Goal: Task Accomplishment & Management: Manage account settings

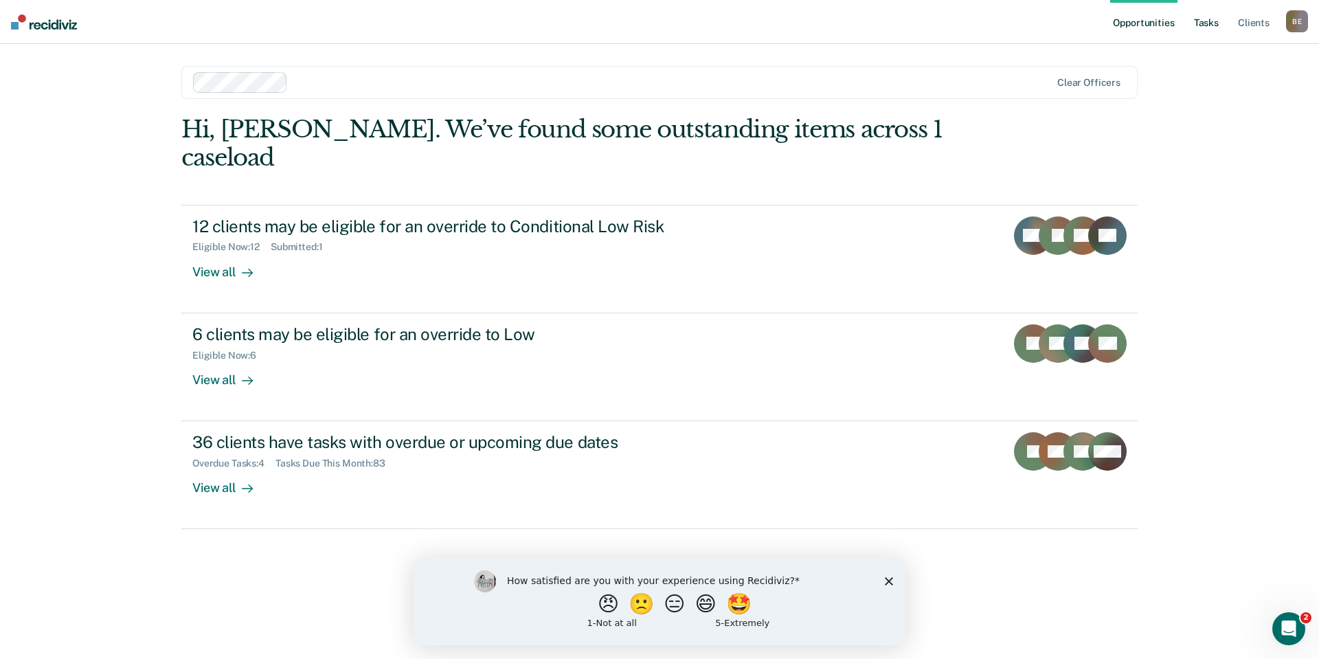
click at [1212, 21] on link "Tasks" at bounding box center [1206, 22] width 30 height 44
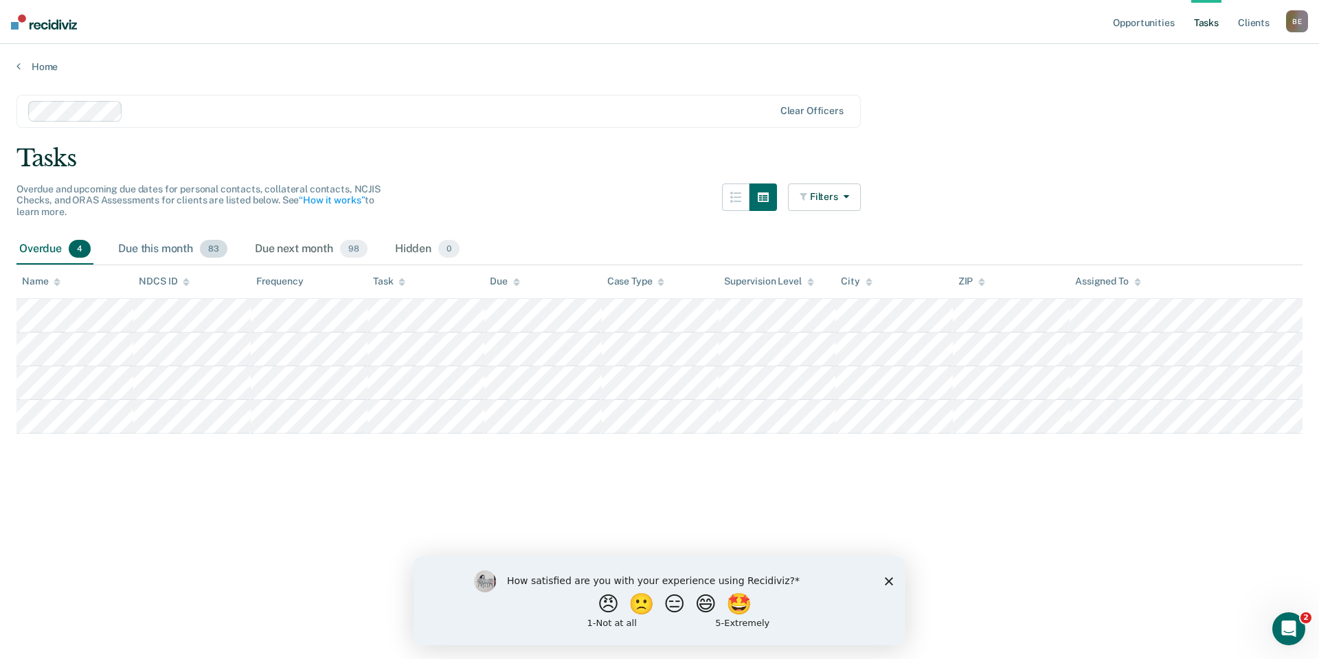
click at [159, 257] on div "Due this month 83" at bounding box center [172, 249] width 115 height 30
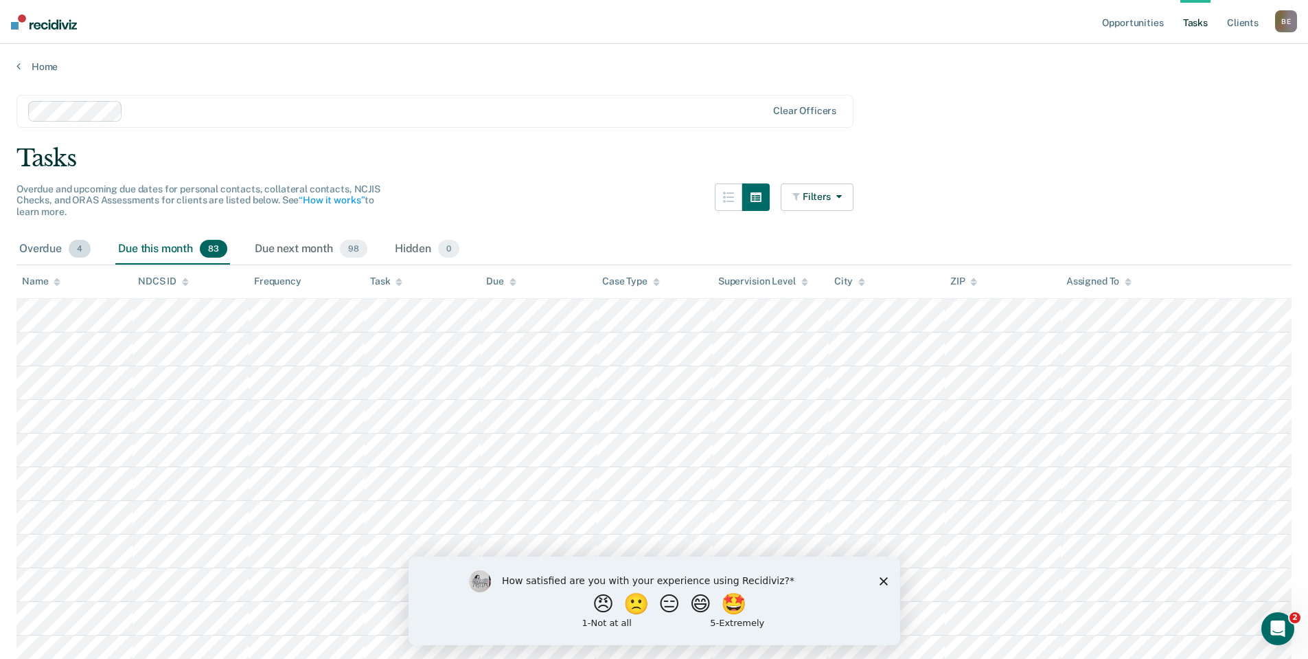
click at [64, 248] on div "Overdue 4" at bounding box center [54, 249] width 77 height 30
